Goal: Use online tool/utility: Utilize a website feature to perform a specific function

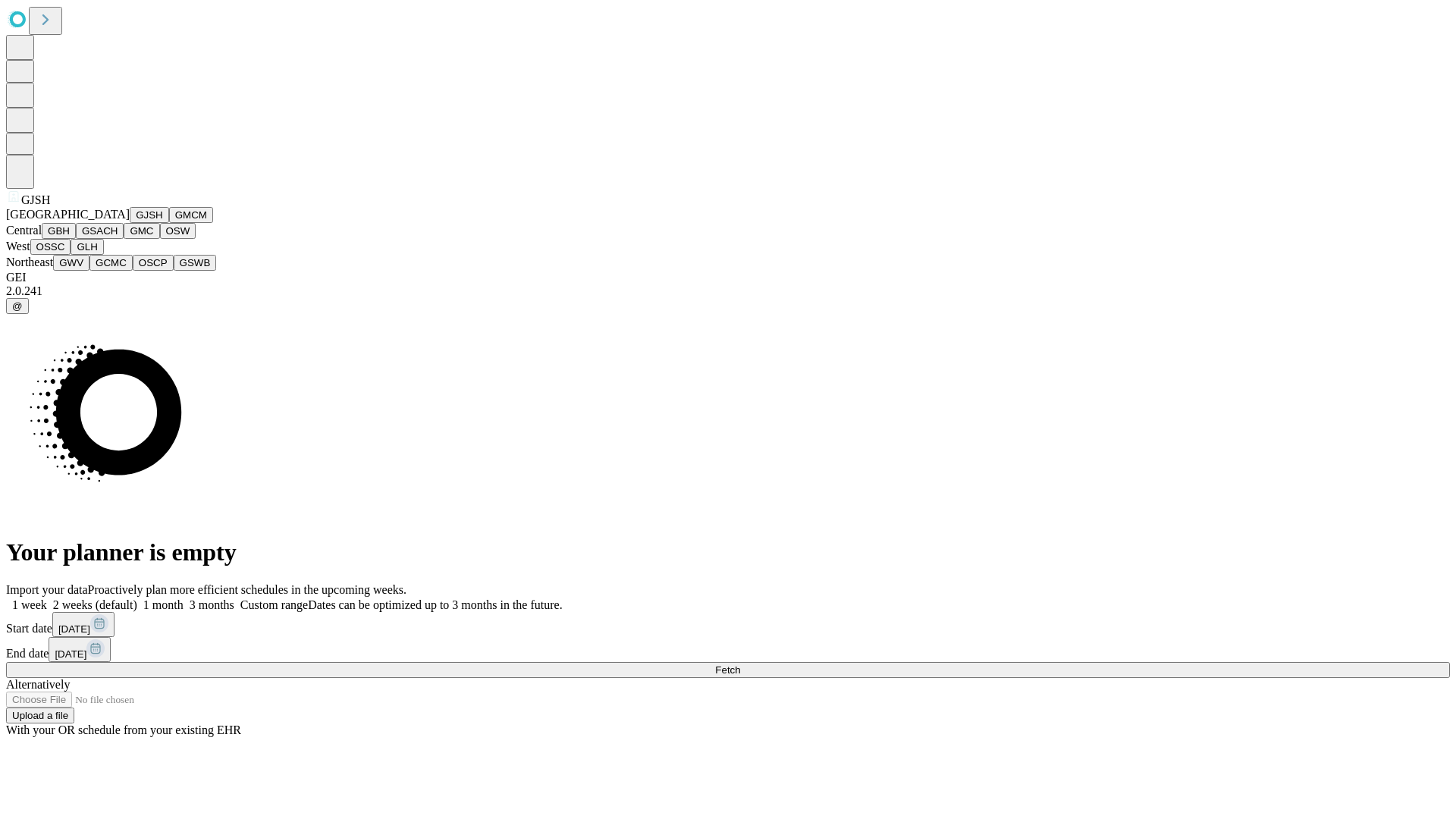
click at [130, 223] on button "GJSH" at bounding box center [149, 215] width 39 height 16
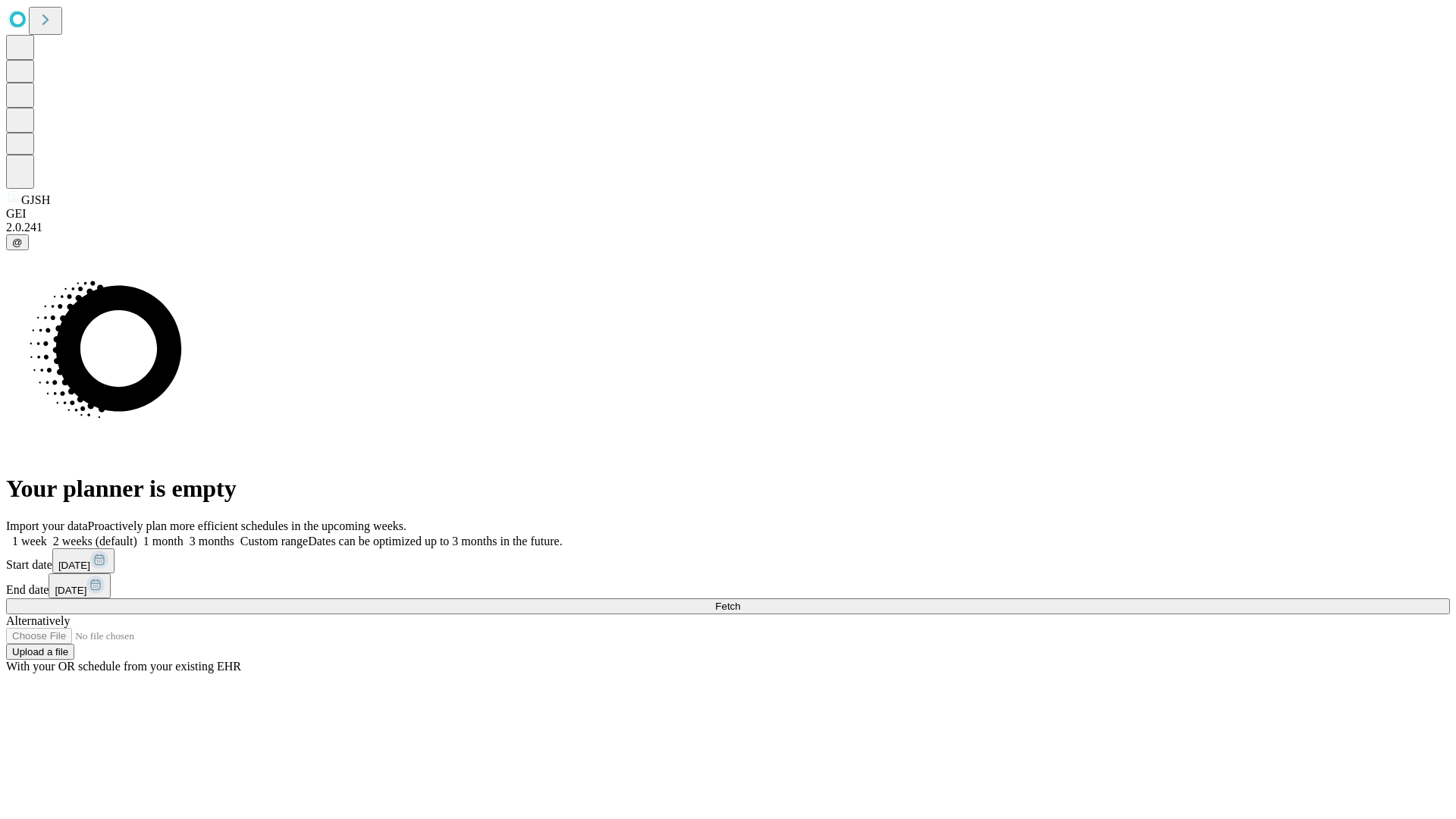
click at [184, 535] on label "1 month" at bounding box center [161, 541] width 46 height 13
click at [740, 600] on span "Fetch" at bounding box center [728, 606] width 25 height 12
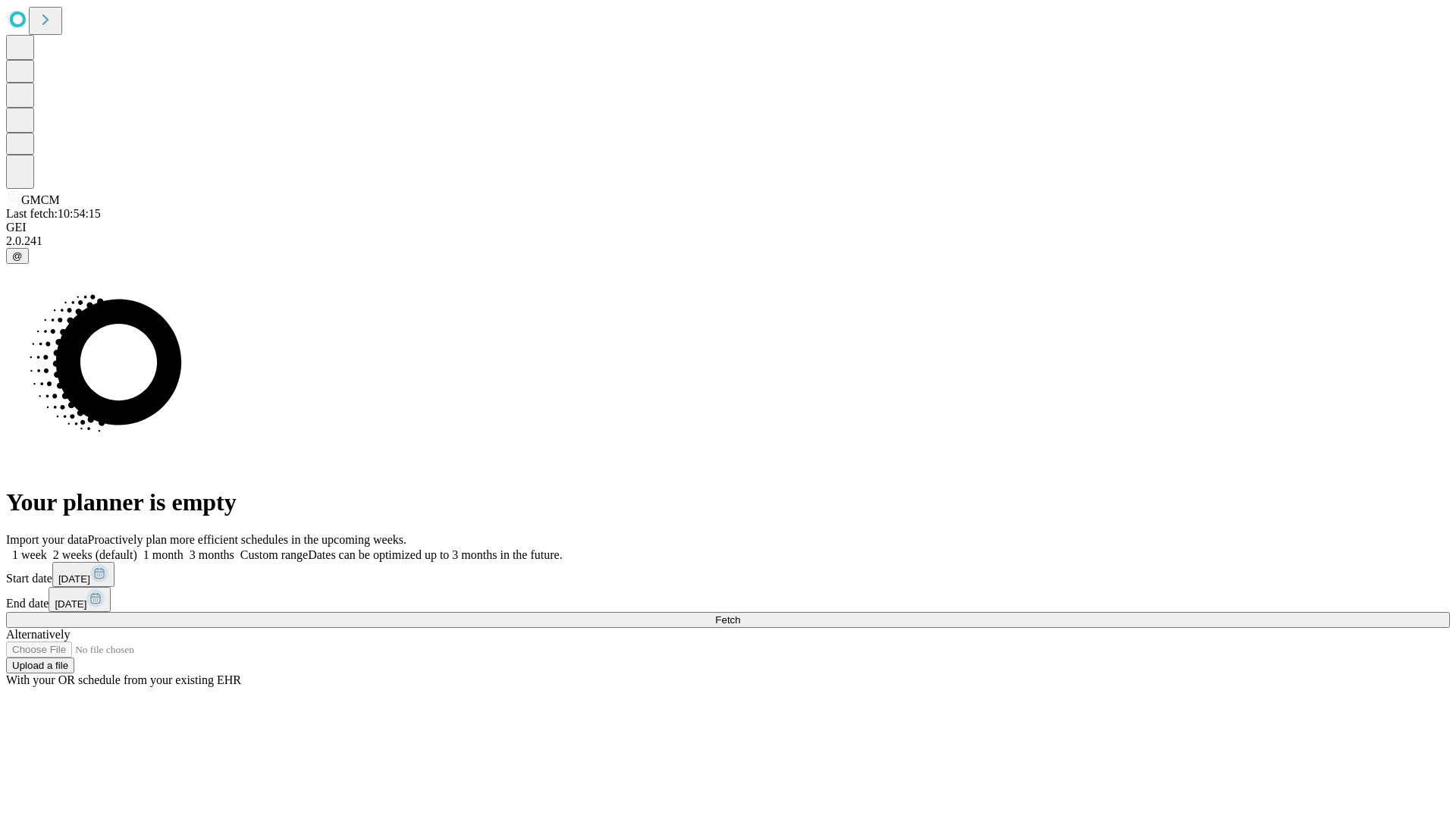
click at [740, 614] on span "Fetch" at bounding box center [728, 619] width 25 height 12
click at [184, 548] on label "1 month" at bounding box center [161, 554] width 46 height 13
click at [740, 614] on span "Fetch" at bounding box center [728, 619] width 25 height 12
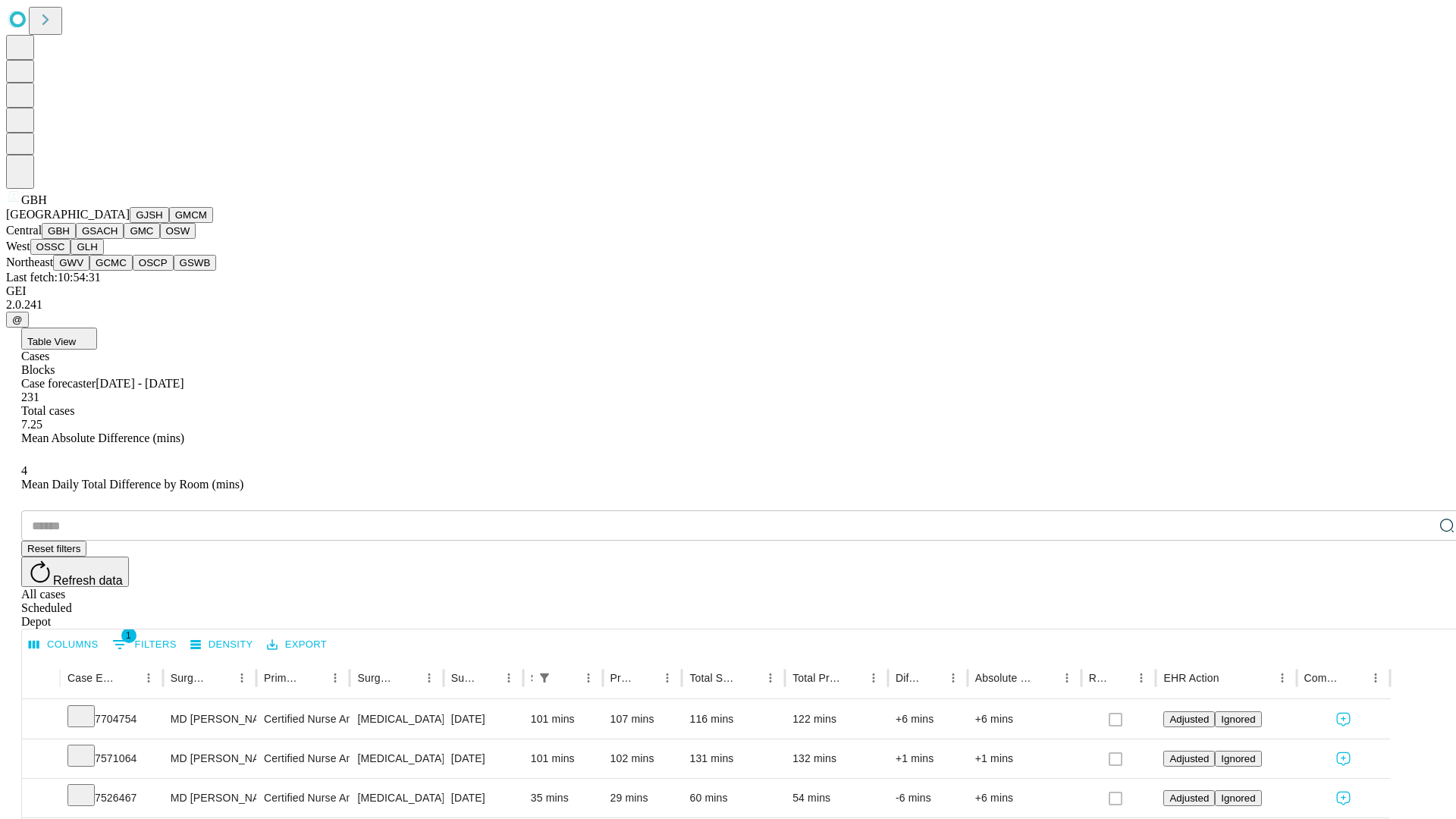
click at [117, 239] on button "GSACH" at bounding box center [99, 231] width 48 height 16
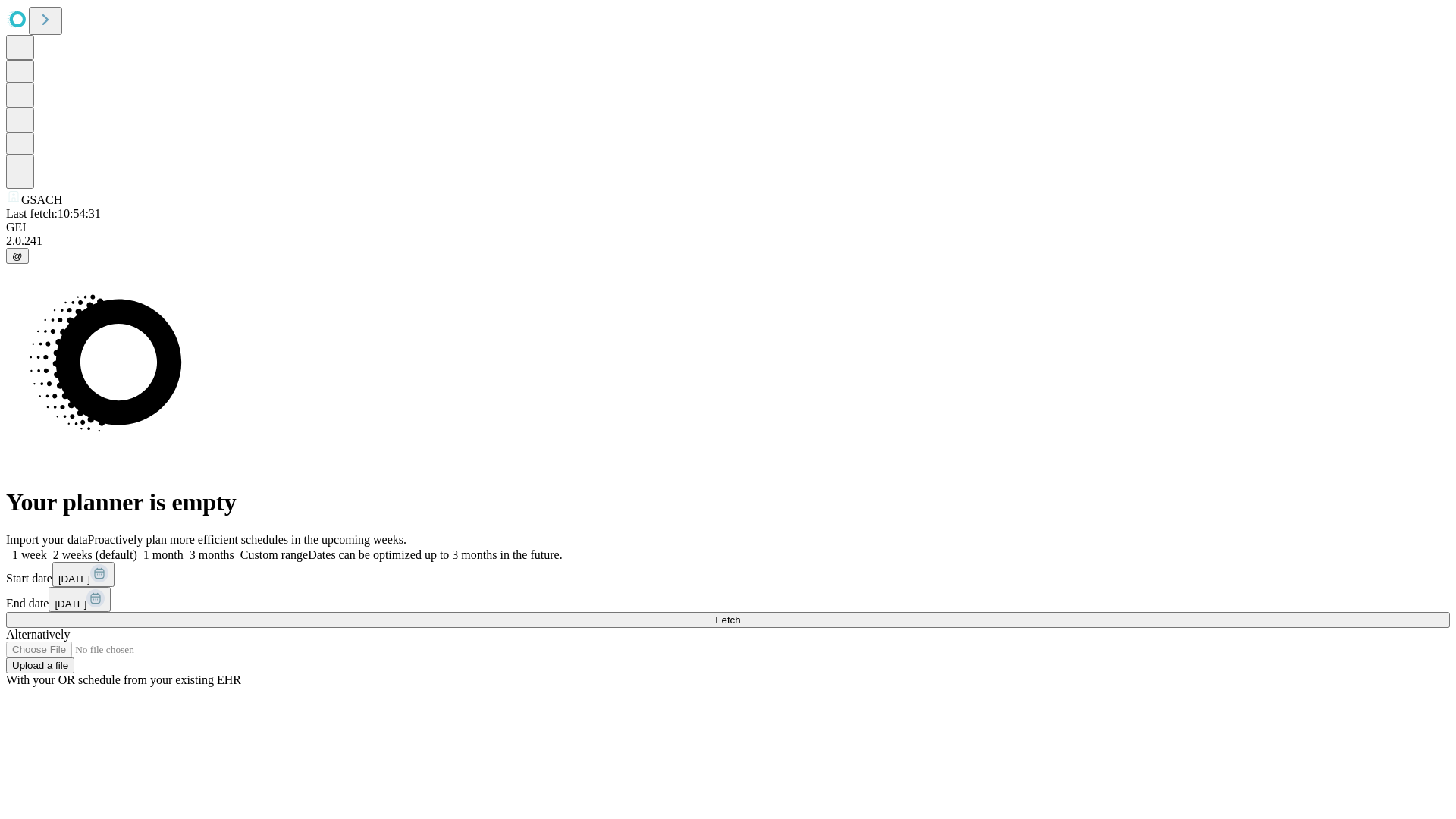
click at [184, 548] on label "1 month" at bounding box center [161, 554] width 46 height 13
click at [740, 614] on span "Fetch" at bounding box center [728, 619] width 25 height 12
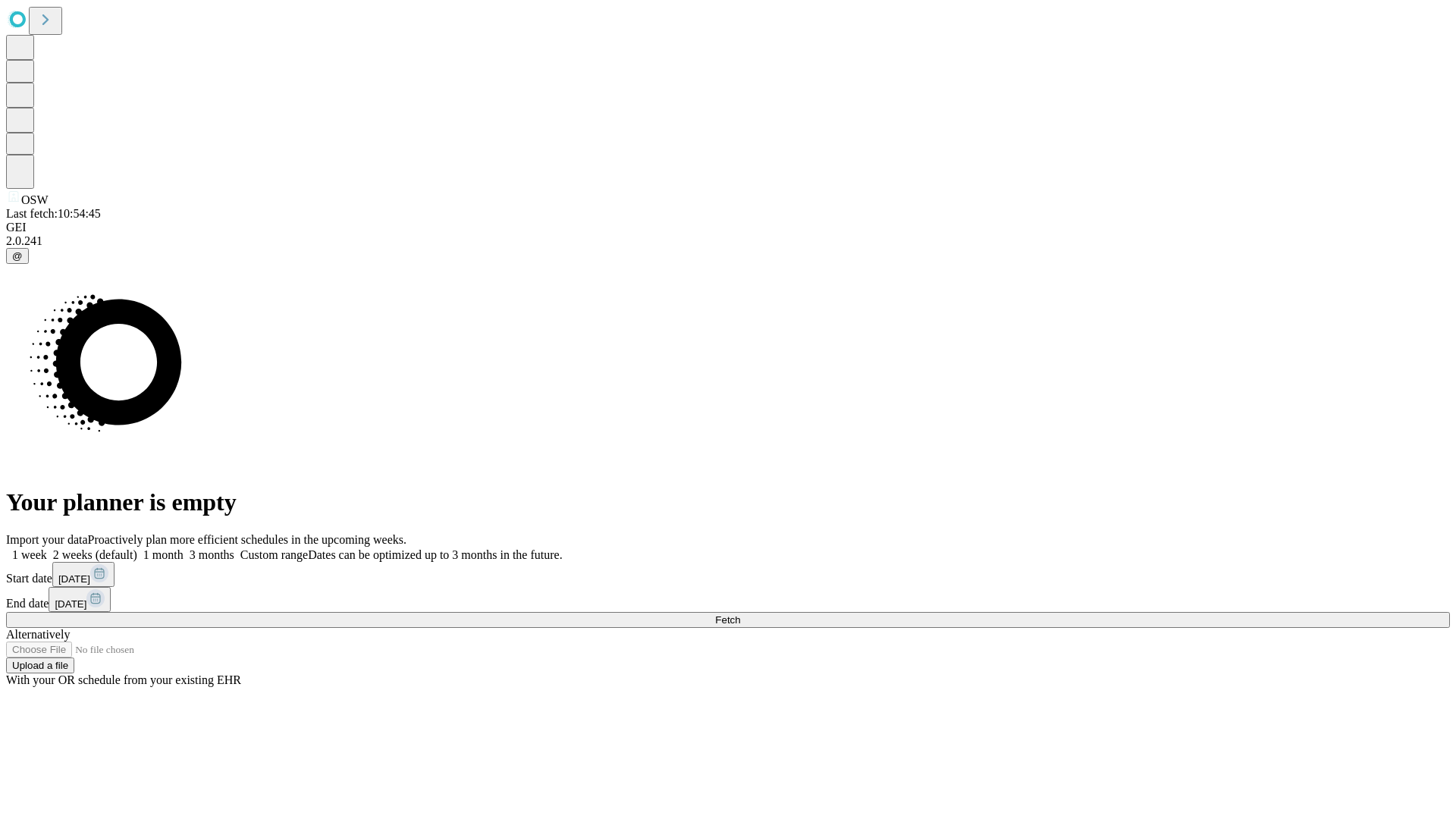
click at [184, 548] on label "1 month" at bounding box center [161, 554] width 46 height 13
click at [740, 614] on span "Fetch" at bounding box center [728, 619] width 25 height 12
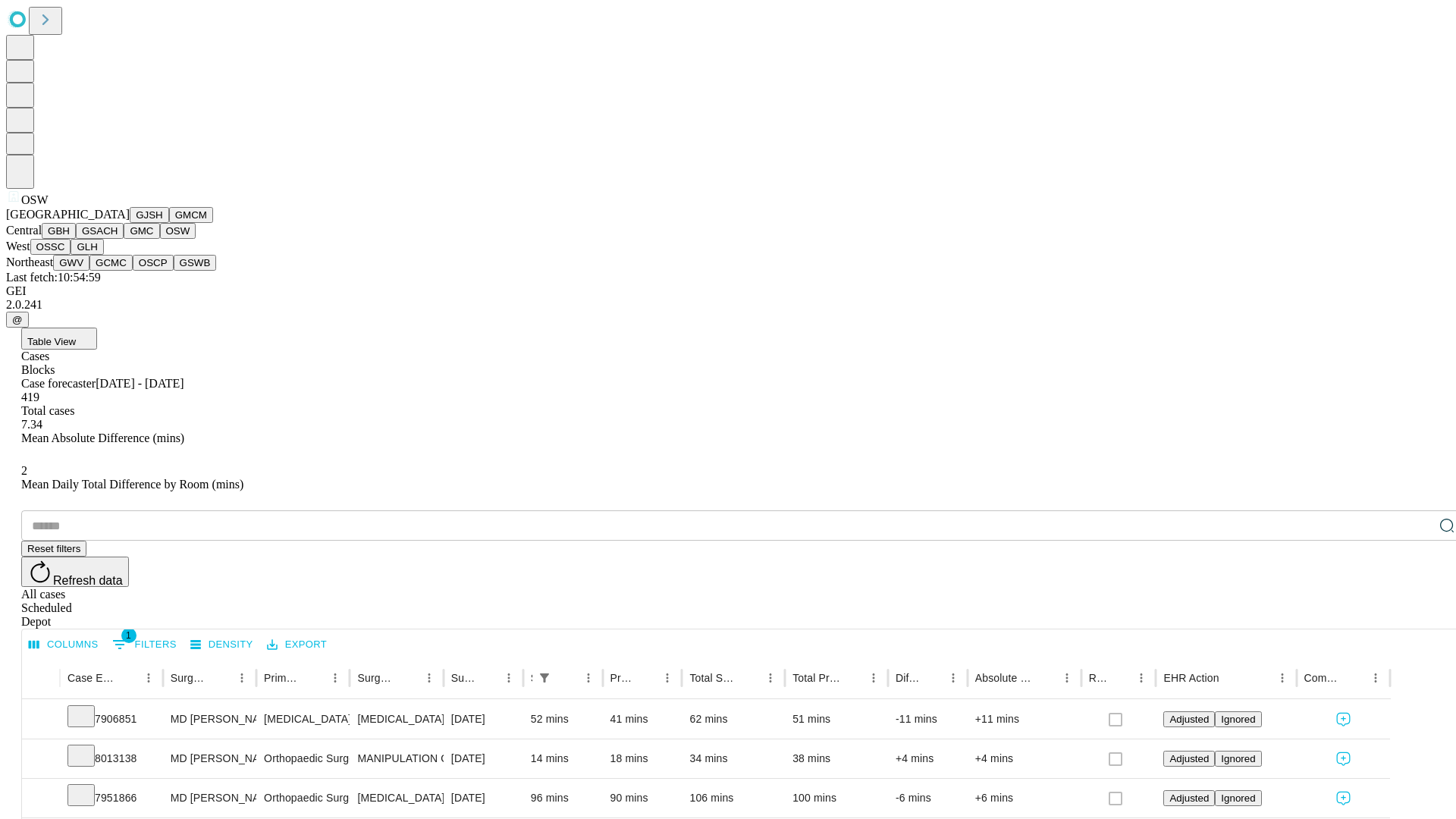
click at [71, 255] on button "OSSC" at bounding box center [51, 247] width 41 height 16
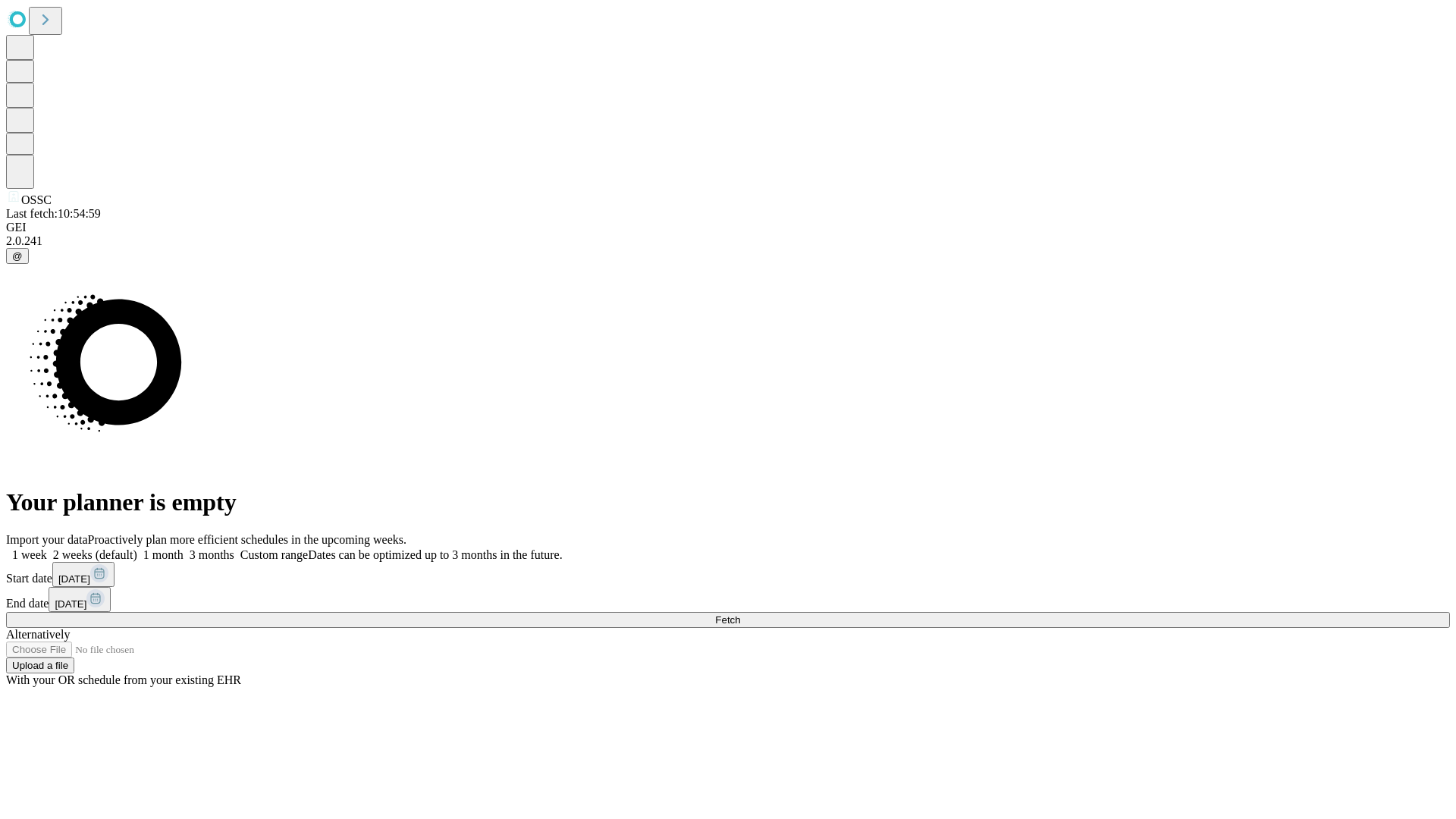
click at [184, 548] on label "1 month" at bounding box center [161, 554] width 46 height 13
click at [740, 614] on span "Fetch" at bounding box center [728, 619] width 25 height 12
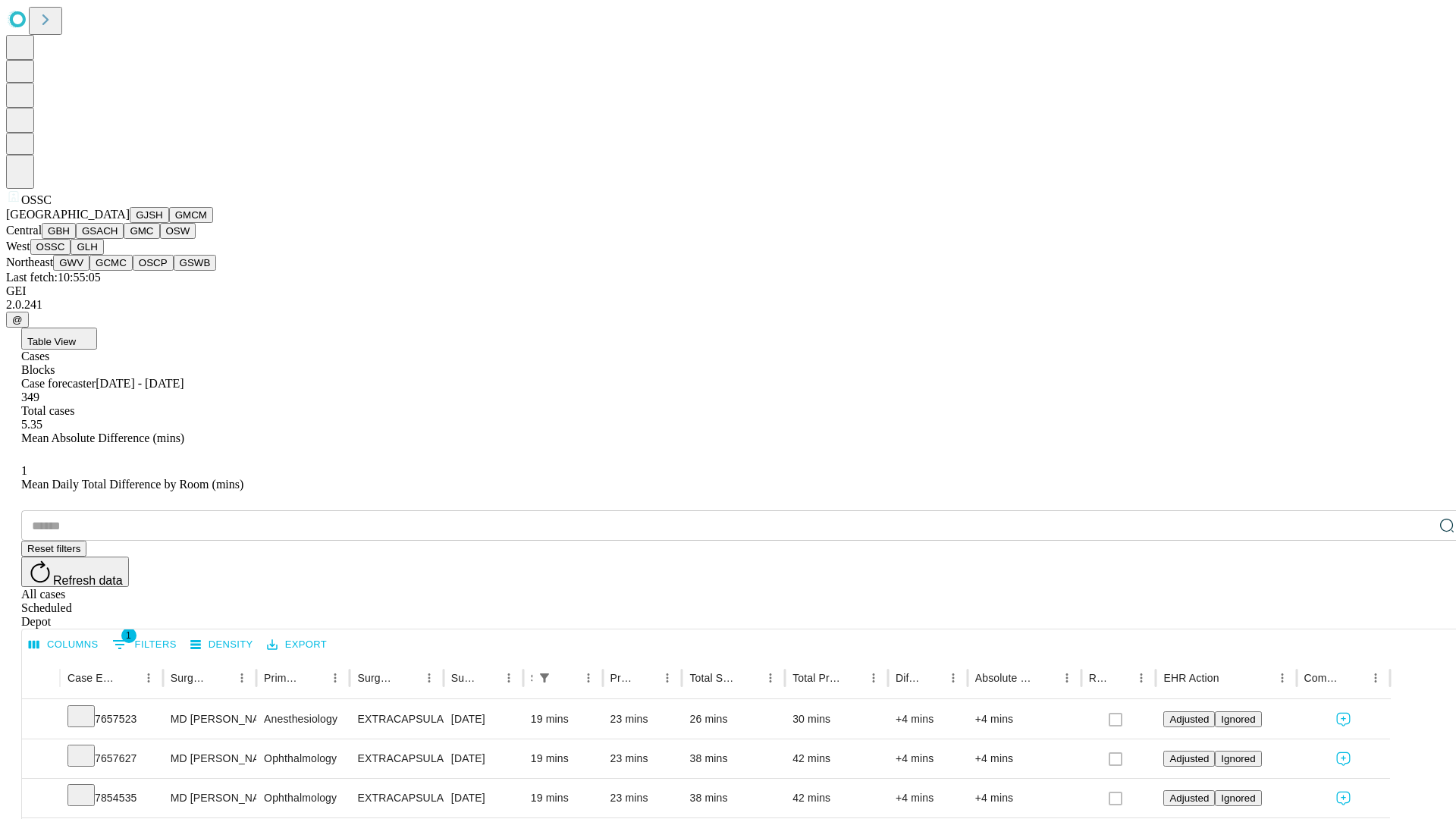
click at [103, 255] on button "GLH" at bounding box center [86, 247] width 33 height 16
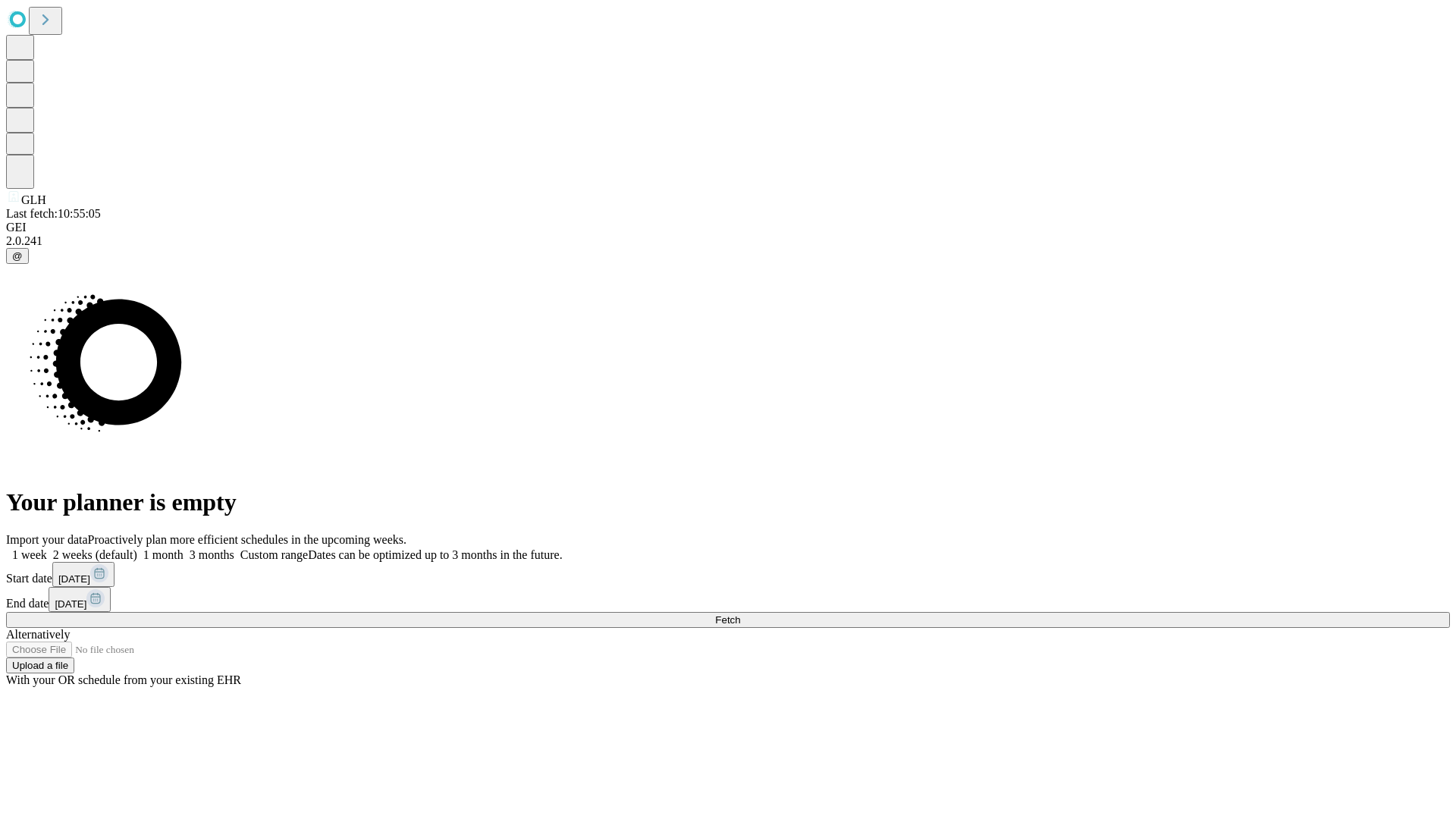
click at [740, 614] on span "Fetch" at bounding box center [728, 619] width 25 height 12
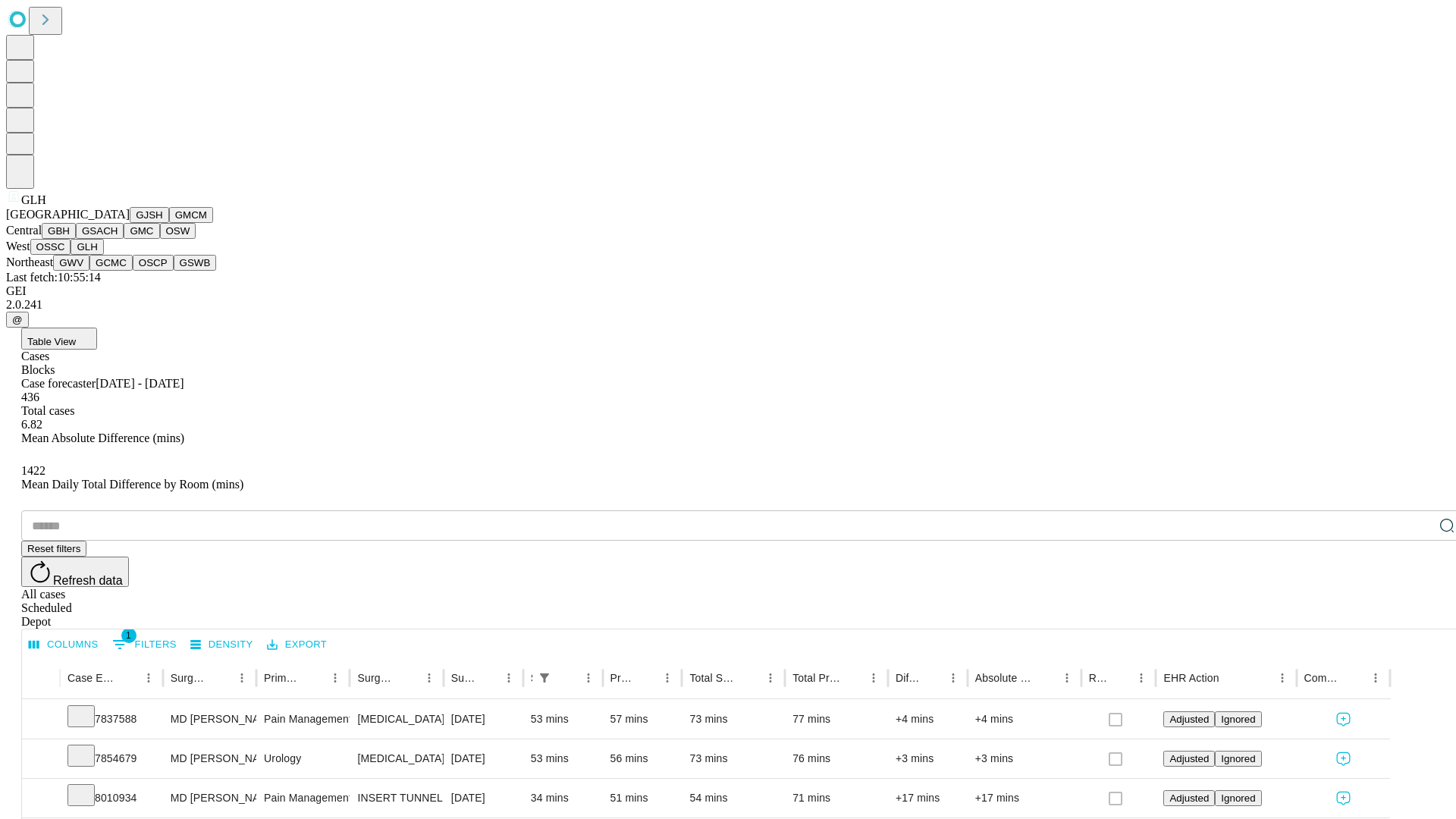
click at [90, 271] on button "GWV" at bounding box center [71, 263] width 36 height 16
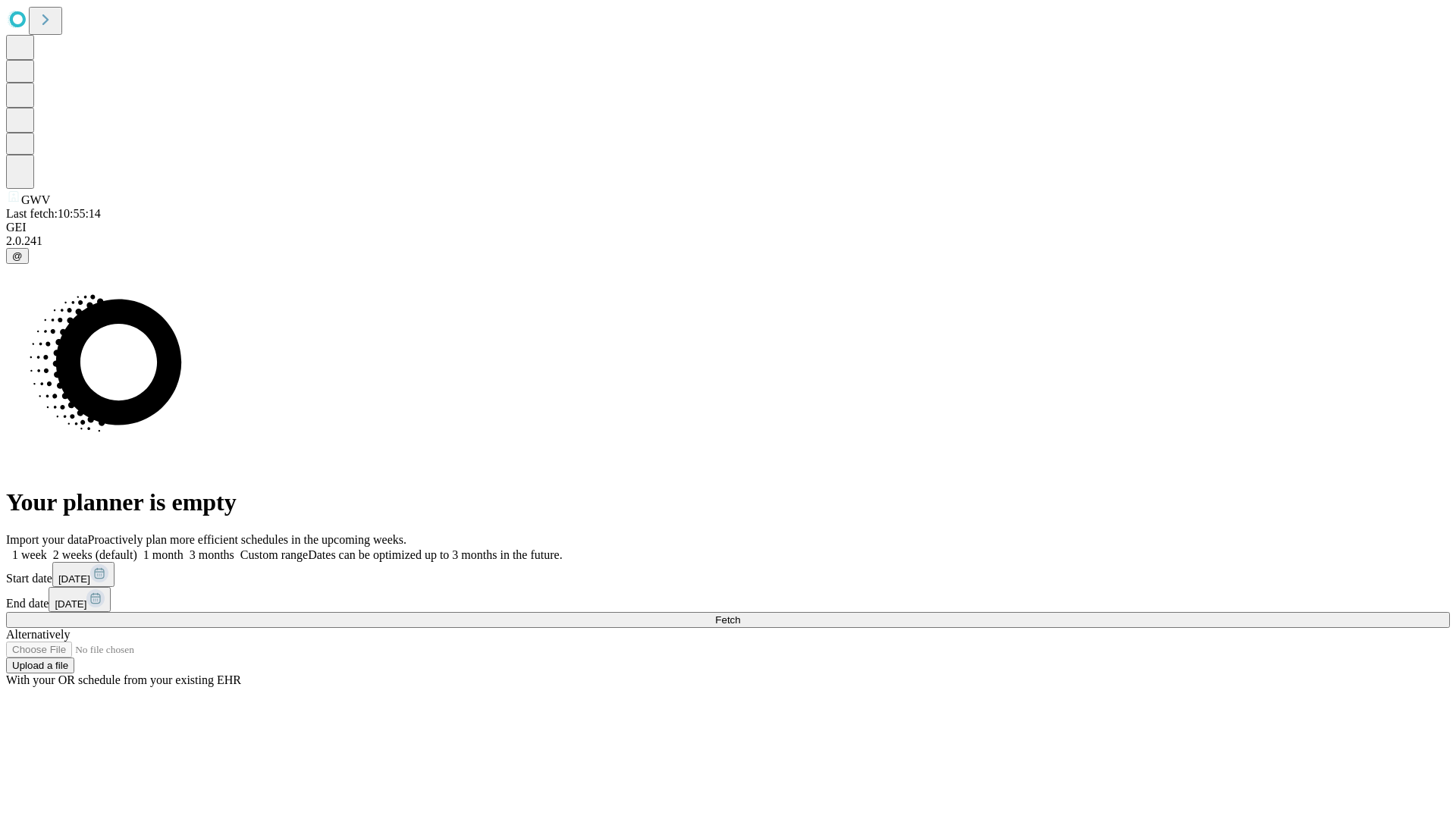
click at [184, 548] on label "1 month" at bounding box center [161, 554] width 46 height 13
click at [740, 614] on span "Fetch" at bounding box center [728, 619] width 25 height 12
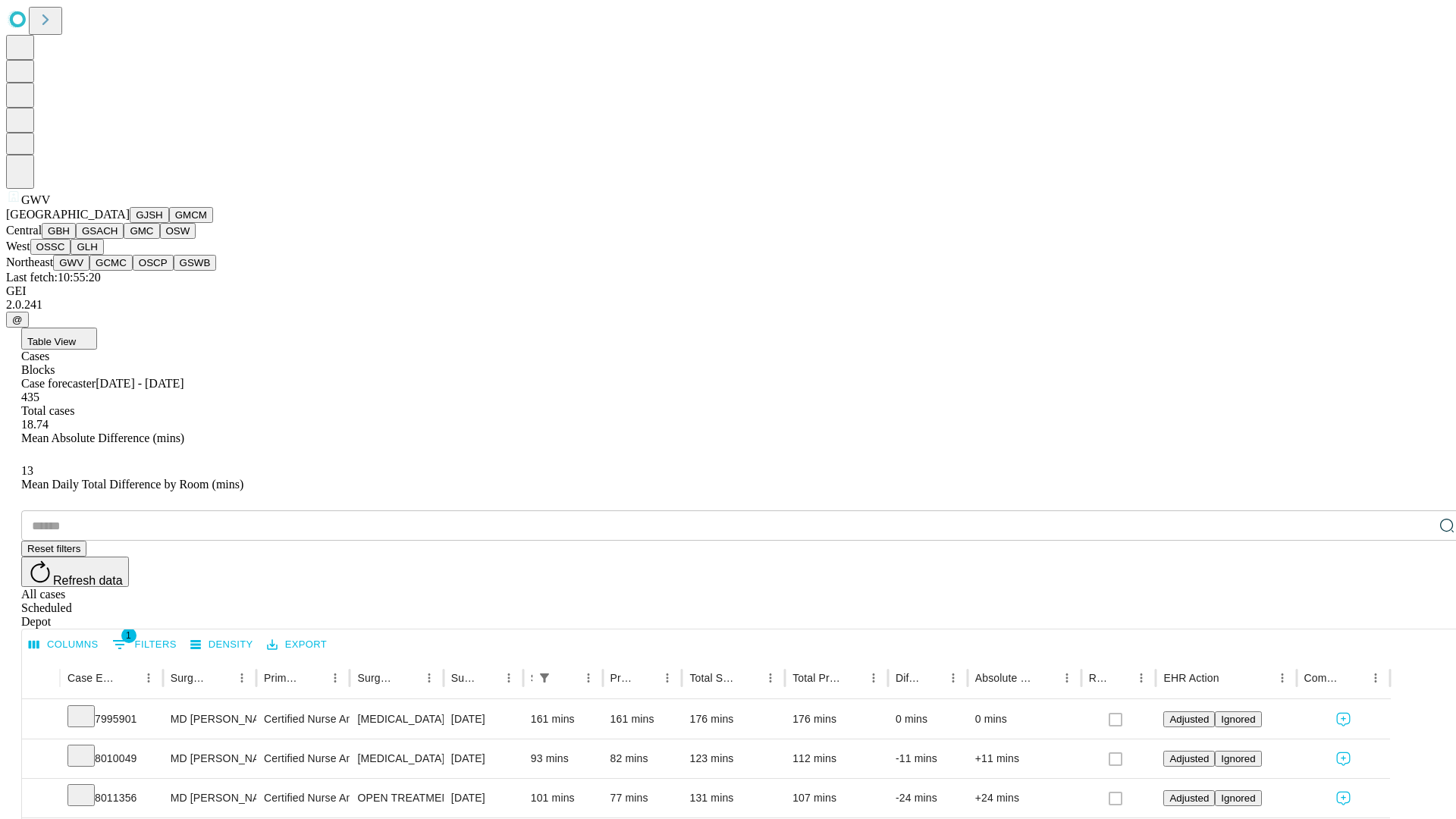
click at [117, 271] on button "GCMC" at bounding box center [111, 263] width 44 height 16
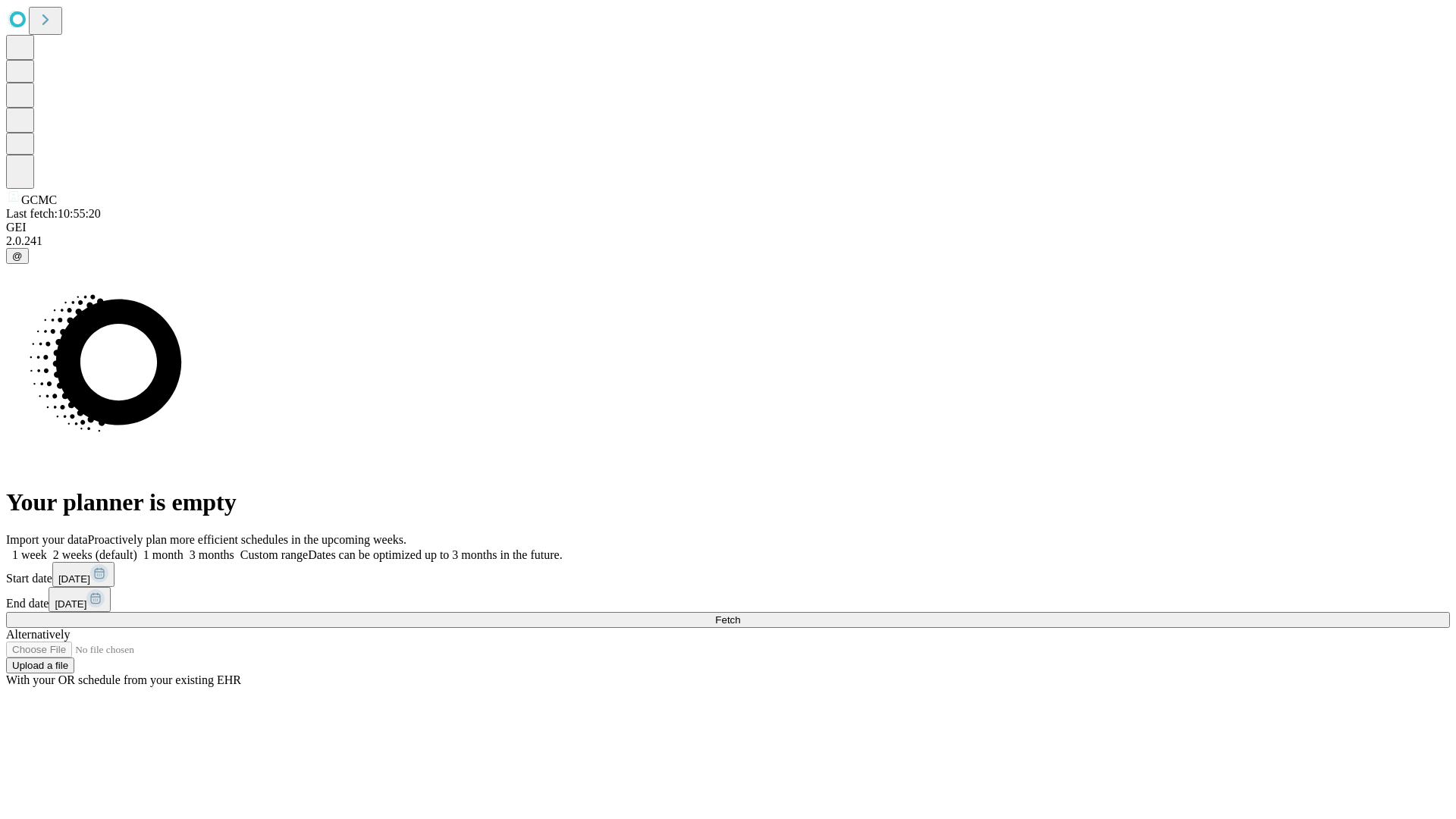
click at [184, 548] on label "1 month" at bounding box center [161, 554] width 46 height 13
click at [740, 614] on span "Fetch" at bounding box center [728, 619] width 25 height 12
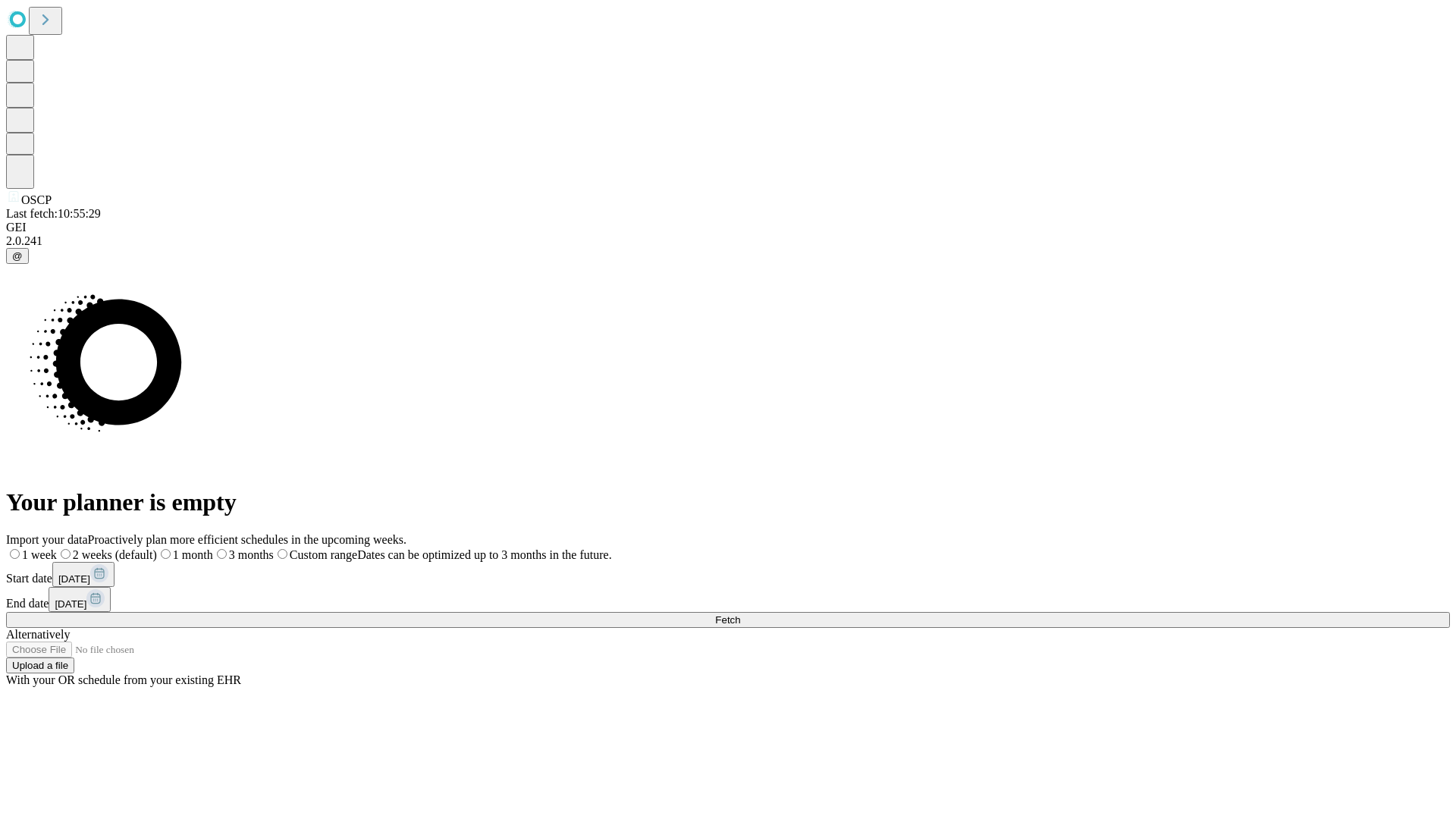
click at [213, 548] on label "1 month" at bounding box center [185, 554] width 56 height 13
click at [740, 614] on span "Fetch" at bounding box center [728, 619] width 25 height 12
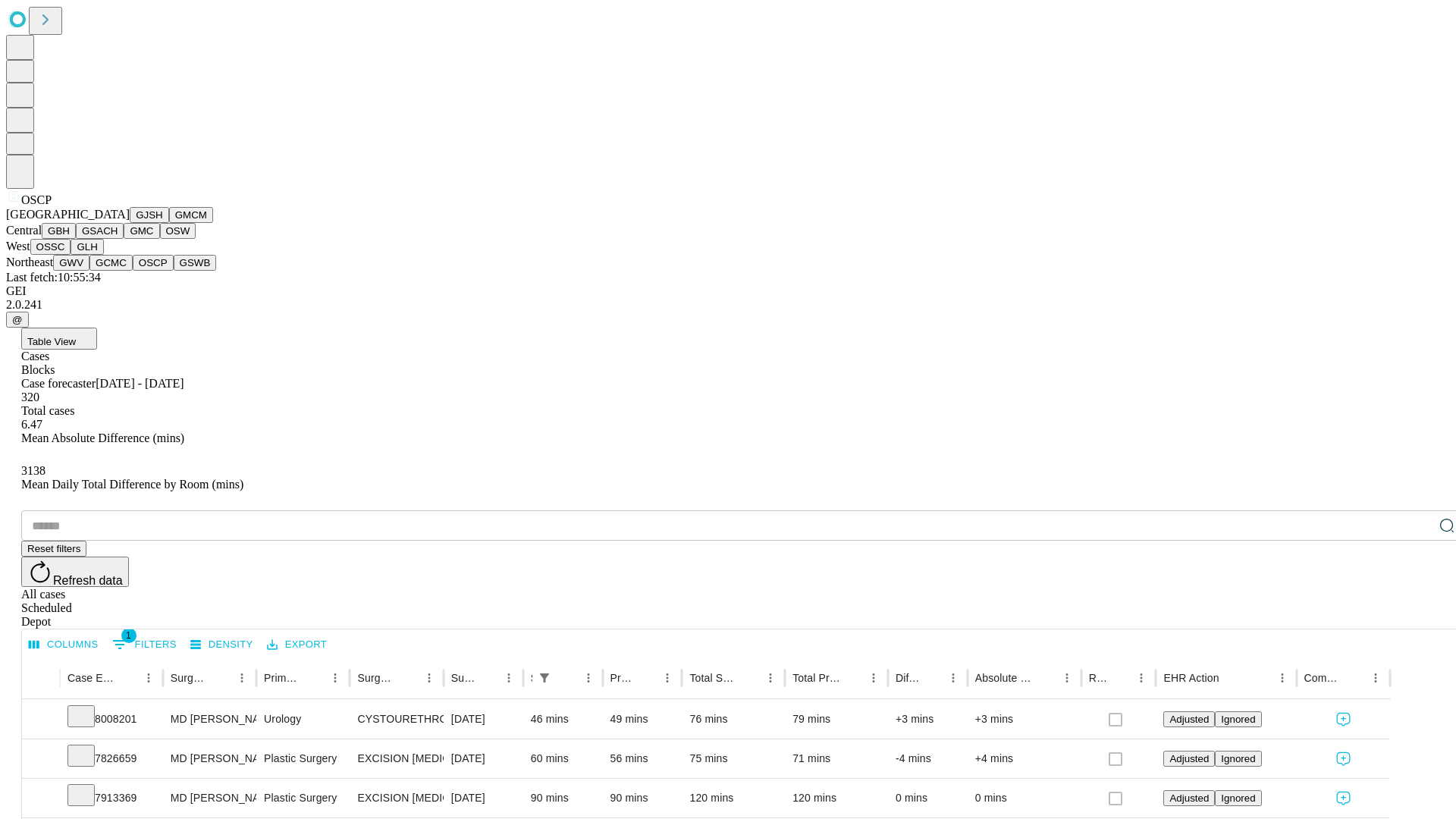
click at [173, 271] on button "GSWB" at bounding box center [195, 263] width 44 height 16
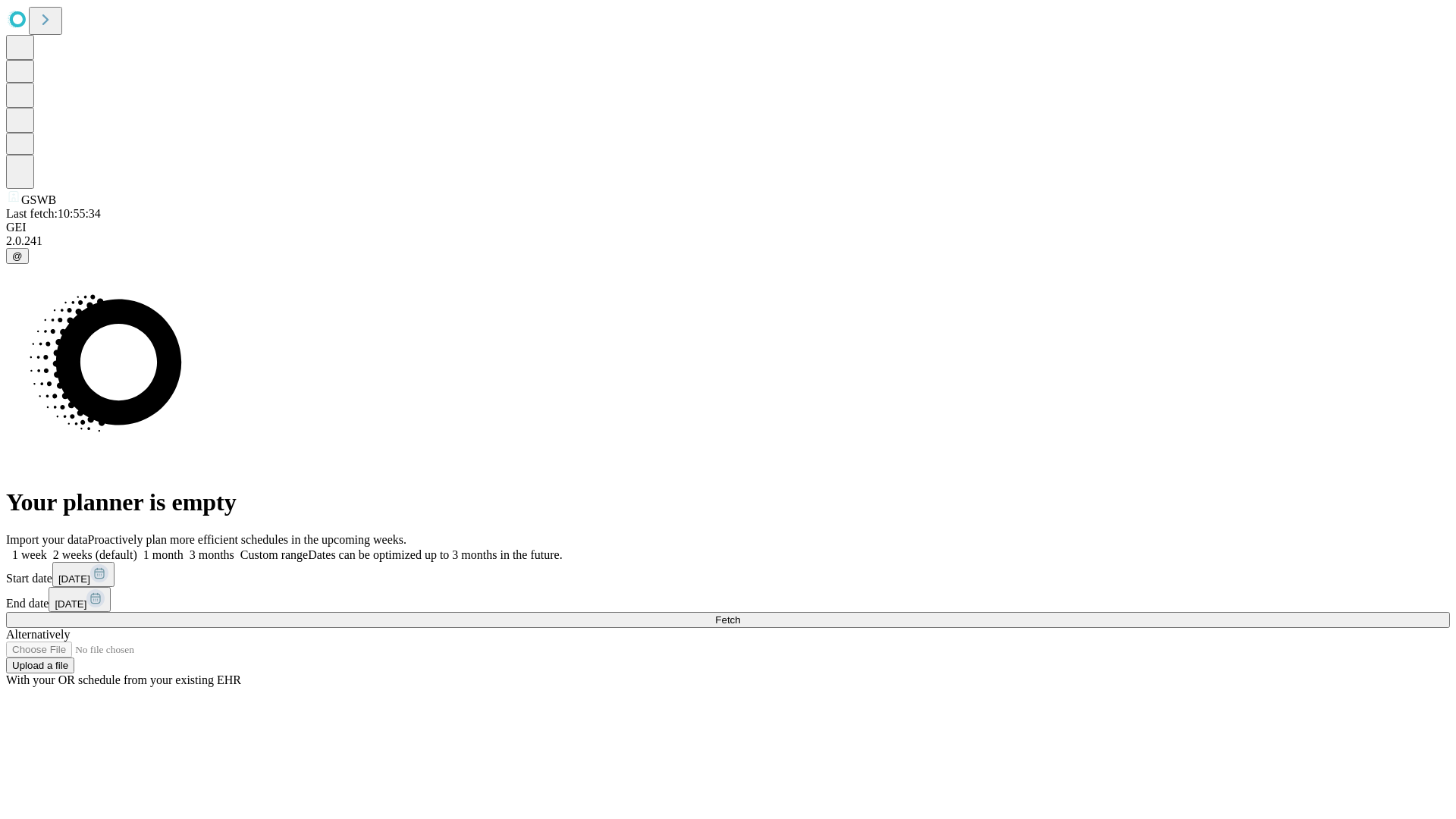
click at [184, 548] on label "1 month" at bounding box center [161, 554] width 46 height 13
click at [740, 614] on span "Fetch" at bounding box center [728, 619] width 25 height 12
